Goal: Task Accomplishment & Management: Complete application form

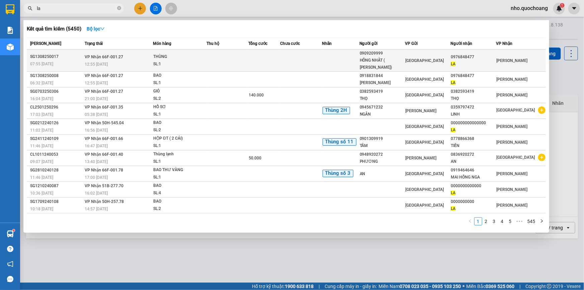
type input "la"
click at [168, 57] on div "THÙNG" at bounding box center [178, 56] width 50 height 7
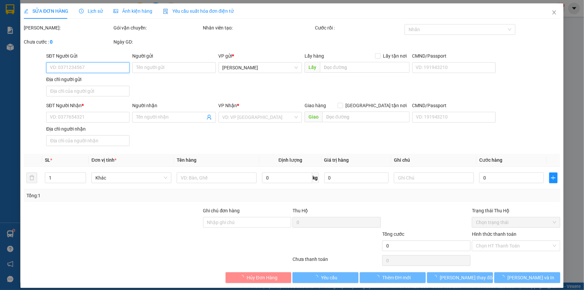
type input "0909209999"
type input "HỒNG NHẤT ( [PERSON_NAME])"
type input "2202-2204 QL 50 BÌNH CHÁNH"
type input "0976848477"
type input "LA"
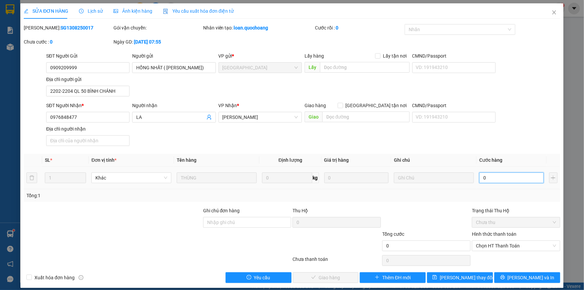
click at [495, 179] on input "0" at bounding box center [511, 177] width 65 height 11
type input "1"
type input "13"
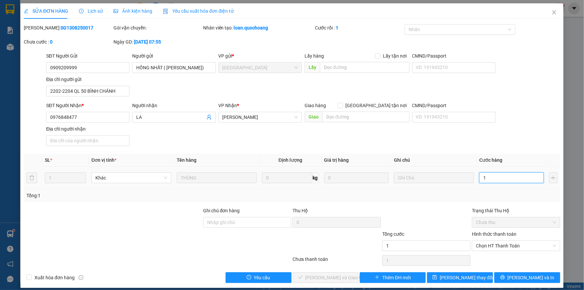
type input "13"
type input "130"
click at [498, 244] on span "Chọn HT Thanh Toán" at bounding box center [516, 246] width 80 height 10
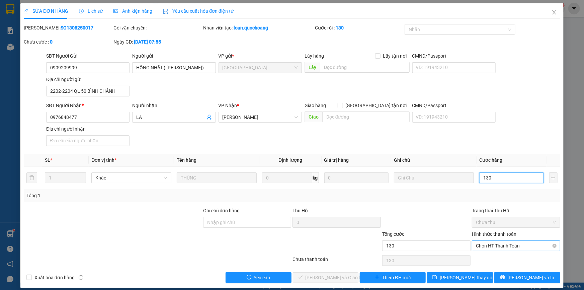
type input "130"
type input "130.000"
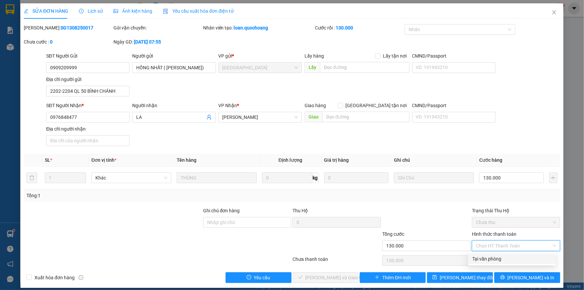
drag, startPoint x: 497, startPoint y: 257, endPoint x: 338, endPoint y: 258, distance: 158.9
click at [497, 257] on div "Tại văn phòng" at bounding box center [512, 258] width 80 height 7
type input "0"
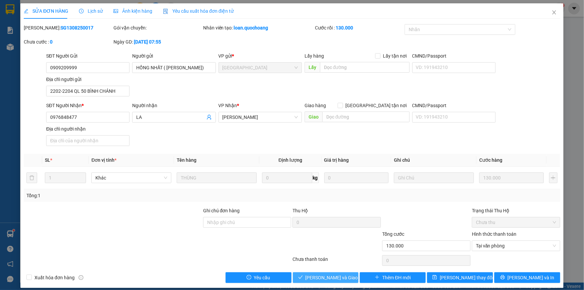
click at [307, 275] on button "[PERSON_NAME] và Giao hàng" at bounding box center [326, 277] width 66 height 11
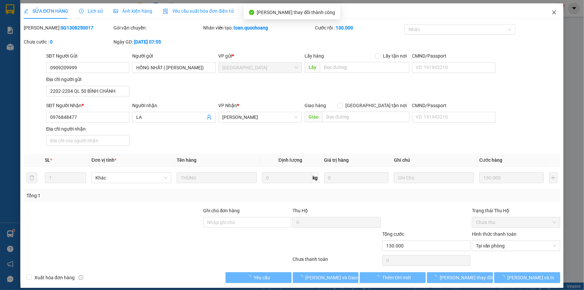
click at [551, 13] on icon "close" at bounding box center [553, 12] width 5 height 5
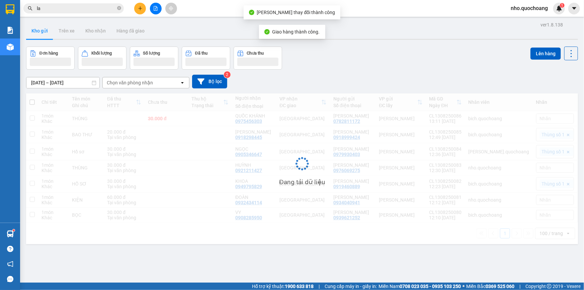
click at [72, 3] on div "Kết quả tìm kiếm ( 5450 ) Bộ lọc Mã ĐH Trạng thái Món hàng Thu hộ Tổng cước Chư…" at bounding box center [65, 9] width 131 height 12
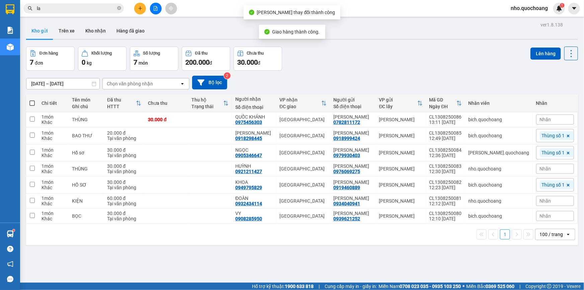
click at [76, 8] on input "la" at bounding box center [76, 8] width 79 height 7
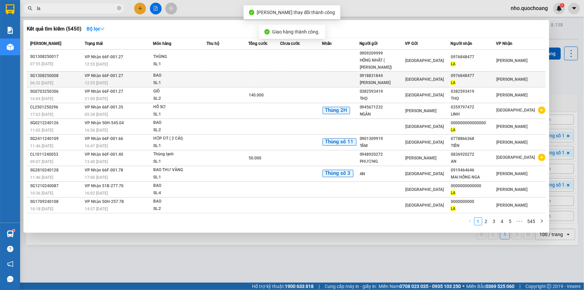
click at [239, 80] on td at bounding box center [227, 80] width 42 height 16
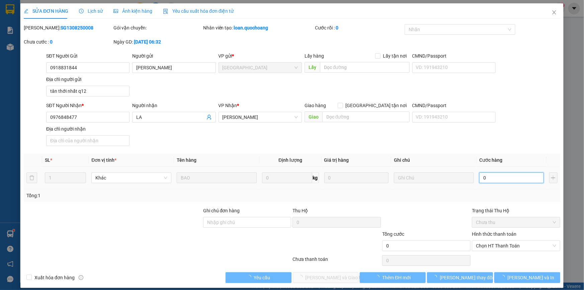
click at [485, 177] on input "0" at bounding box center [511, 177] width 65 height 11
type input "4"
type input "40"
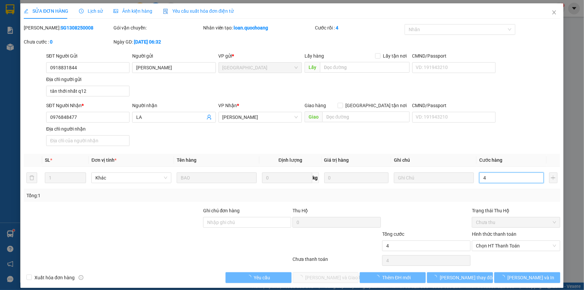
type input "40"
drag, startPoint x: 492, startPoint y: 250, endPoint x: 497, endPoint y: 251, distance: 4.9
click at [492, 249] on span "Chọn HT Thanh Toán" at bounding box center [516, 246] width 80 height 10
type input "40.000"
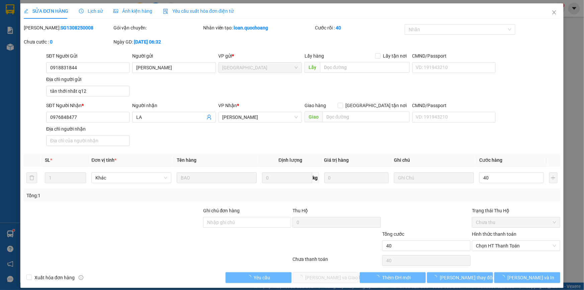
type input "40.000"
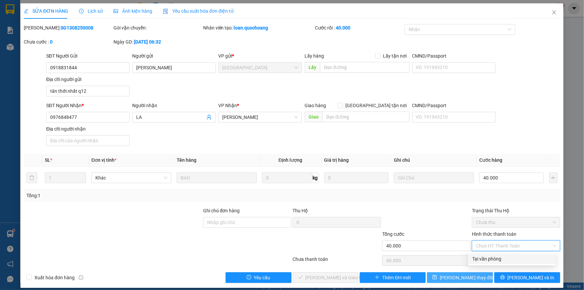
drag, startPoint x: 493, startPoint y: 259, endPoint x: 438, endPoint y: 272, distance: 56.2
click at [490, 260] on div "Tại văn phòng" at bounding box center [512, 258] width 80 height 7
type input "0"
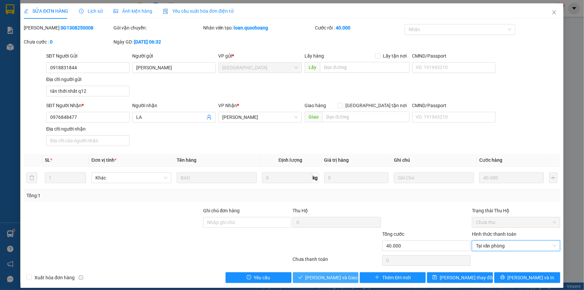
click at [317, 278] on span "[PERSON_NAME] và Giao hàng" at bounding box center [338, 277] width 64 height 7
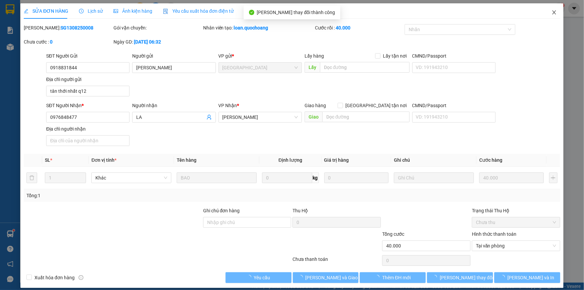
click at [551, 12] on icon "close" at bounding box center [553, 12] width 5 height 5
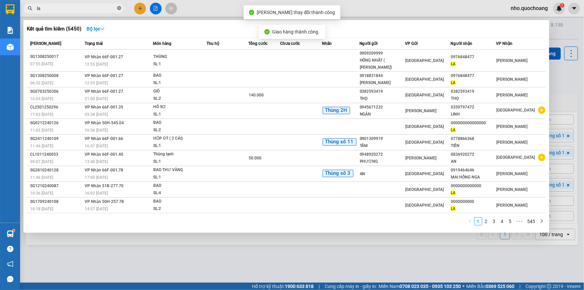
drag, startPoint x: 120, startPoint y: 8, endPoint x: 109, endPoint y: 11, distance: 11.4
click at [119, 7] on icon "close-circle" at bounding box center [119, 8] width 4 height 4
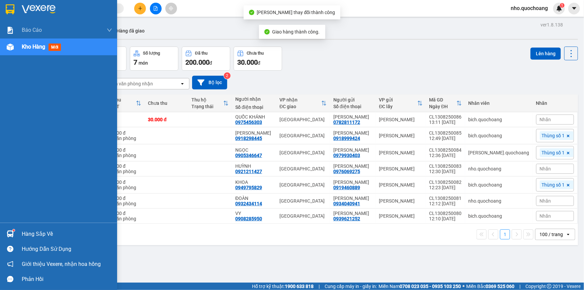
click at [46, 221] on div "Khác" at bounding box center [53, 218] width 24 height 5
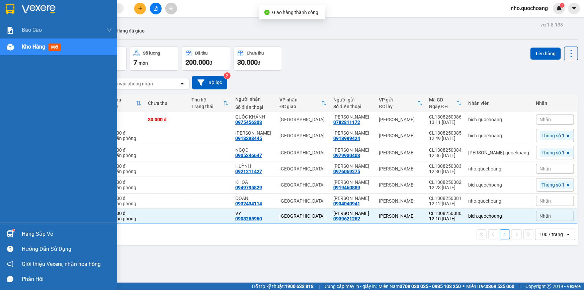
click at [42, 233] on div "Hàng sắp về" at bounding box center [67, 234] width 90 height 10
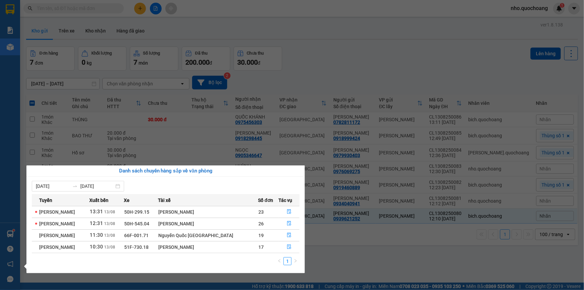
drag, startPoint x: 433, startPoint y: 261, endPoint x: 261, endPoint y: 248, distance: 173.2
click at [431, 261] on section "Kết quả tìm kiếm ( 5450 ) Bộ lọc Mã ĐH Trạng thái Món hàng Thu hộ Tổng cước Chư…" at bounding box center [292, 145] width 584 height 290
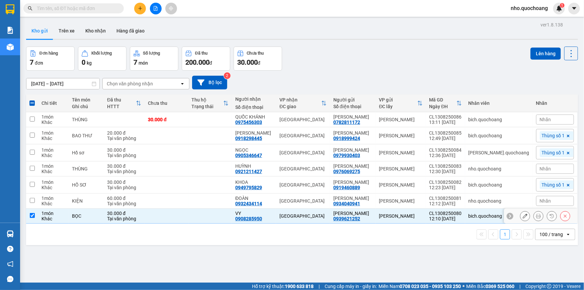
drag, startPoint x: 219, startPoint y: 242, endPoint x: 189, endPoint y: 241, distance: 30.1
click at [217, 224] on td at bounding box center [210, 215] width 44 height 15
checkbox input "false"
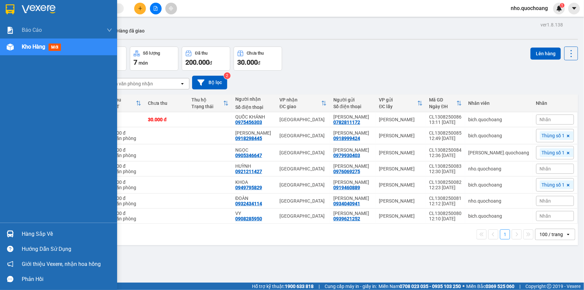
click at [36, 229] on div "Hàng sắp về" at bounding box center [67, 234] width 90 height 10
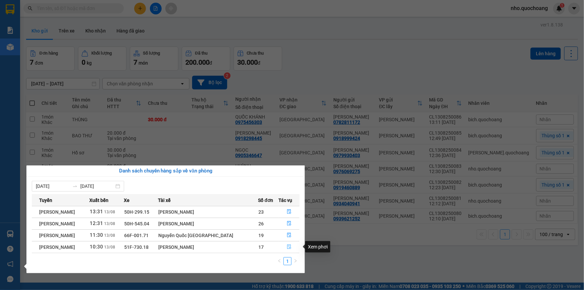
click at [286, 243] on button "button" at bounding box center [289, 247] width 21 height 11
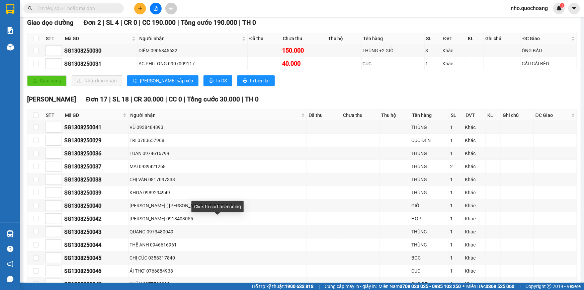
scroll to position [213, 0]
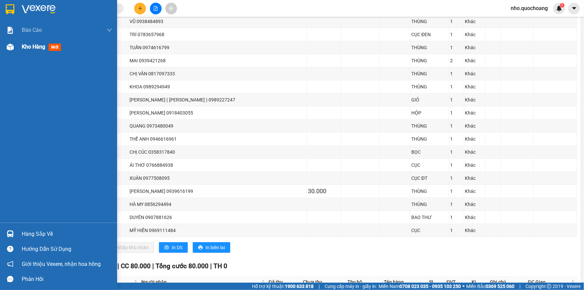
click at [27, 52] on div "Kho hàng mới" at bounding box center [67, 46] width 90 height 17
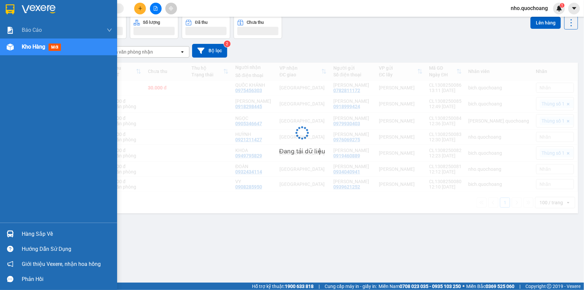
scroll to position [30, 0]
